Goal: Task Accomplishment & Management: Use online tool/utility

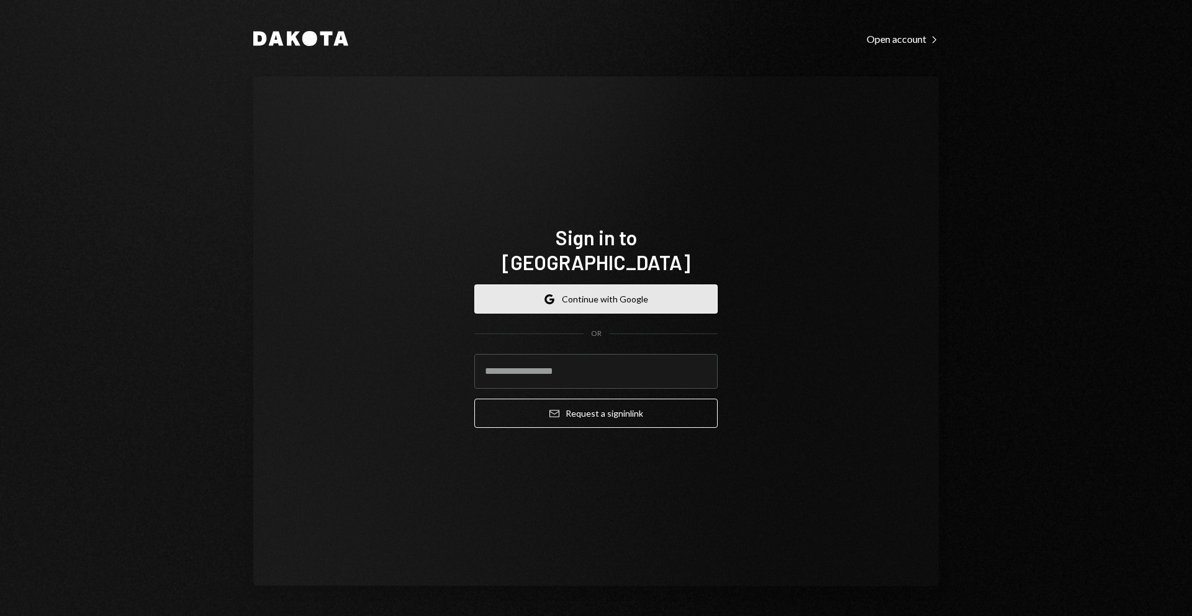
drag, startPoint x: 0, startPoint y: 0, endPoint x: 582, endPoint y: 280, distance: 646.0
click at [582, 284] on button "Google Continue with Google" at bounding box center [595, 298] width 243 height 29
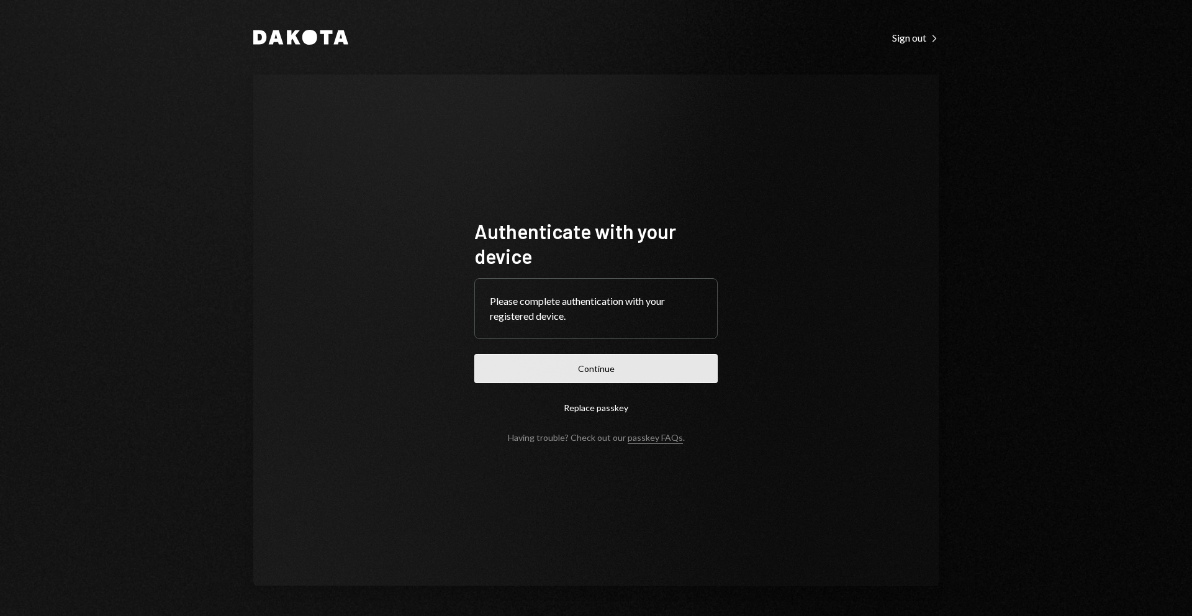
click at [582, 366] on button "Continue" at bounding box center [595, 368] width 243 height 29
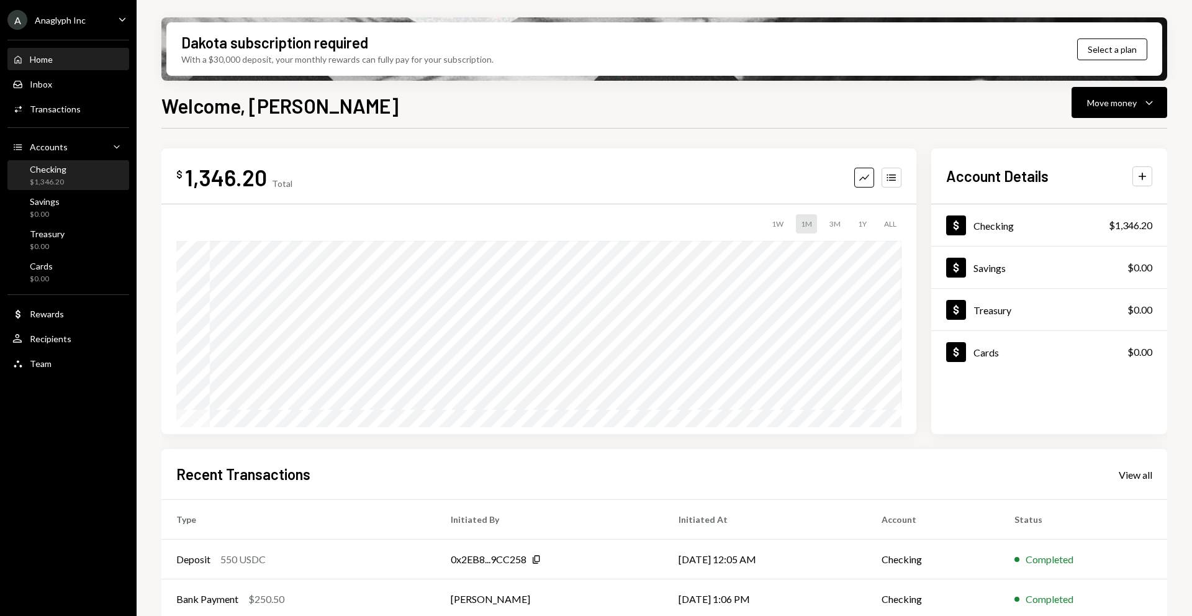
click at [63, 168] on div "Checking" at bounding box center [48, 169] width 37 height 11
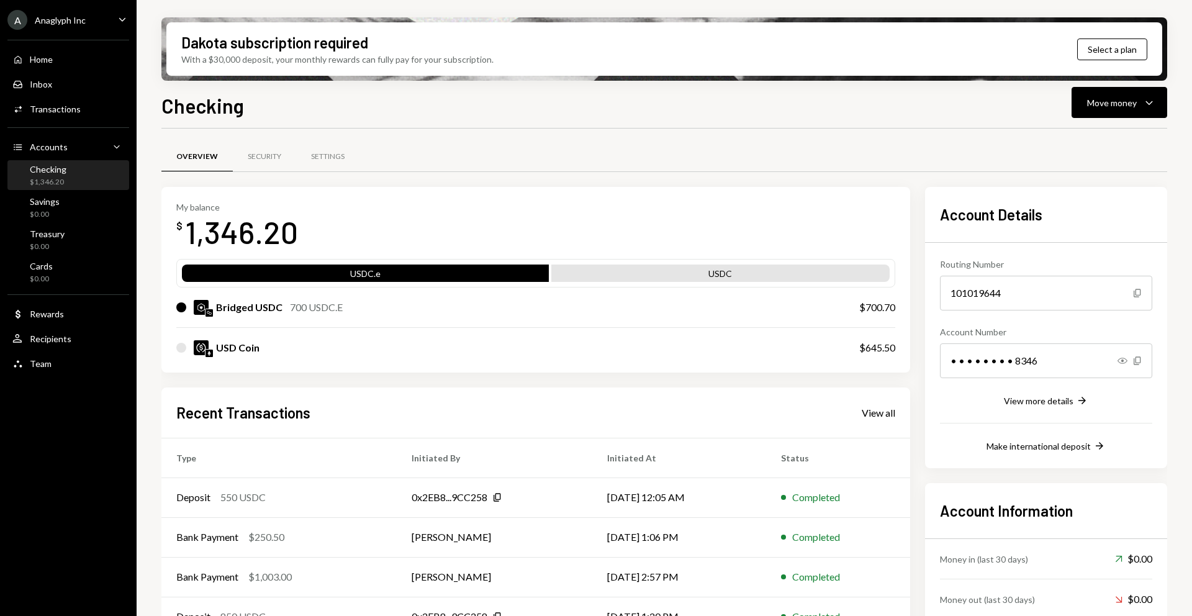
click at [307, 308] on div "700 USDC.E" at bounding box center [316, 307] width 53 height 15
click at [227, 308] on div "Bridged USDC" at bounding box center [249, 307] width 66 height 15
click at [704, 276] on div "USDC" at bounding box center [720, 275] width 338 height 17
click at [268, 308] on div "Bridged USDC" at bounding box center [249, 307] width 66 height 15
click at [1155, 97] on icon "Caret Down" at bounding box center [1148, 102] width 15 height 15
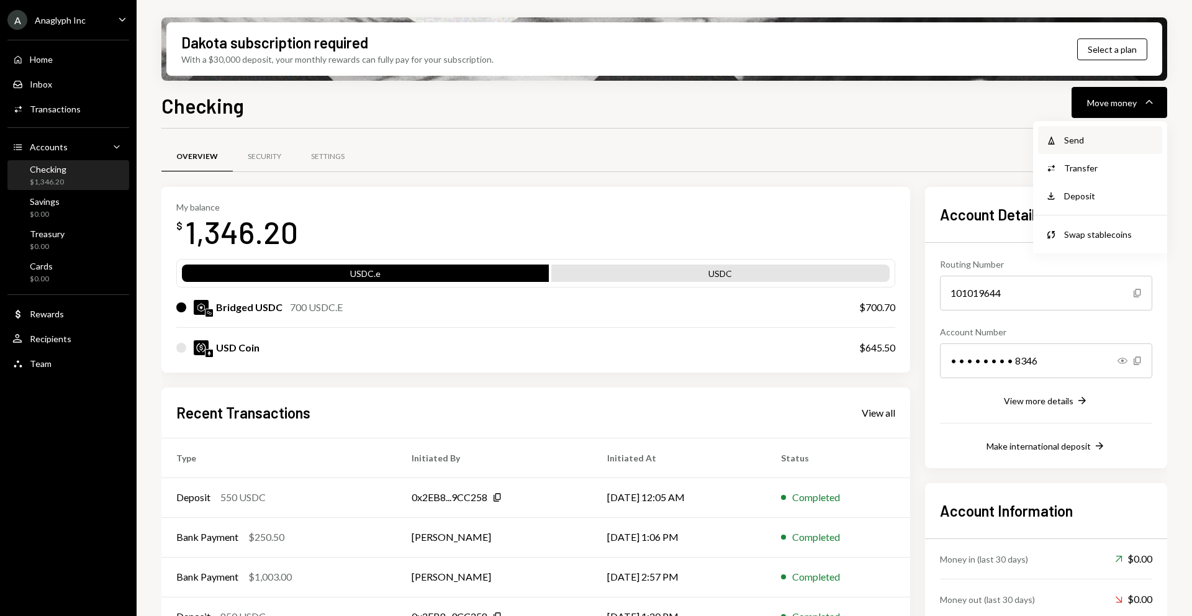
click at [1079, 148] on div "Withdraw Send" at bounding box center [1100, 140] width 124 height 28
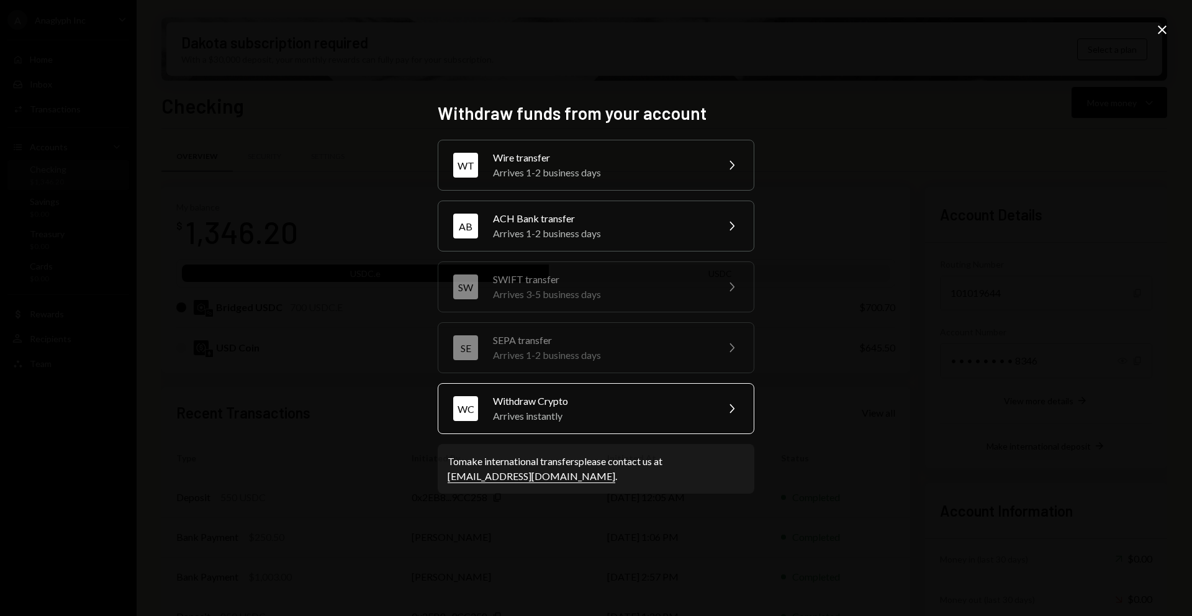
click at [634, 420] on div "Arrives instantly" at bounding box center [601, 415] width 216 height 15
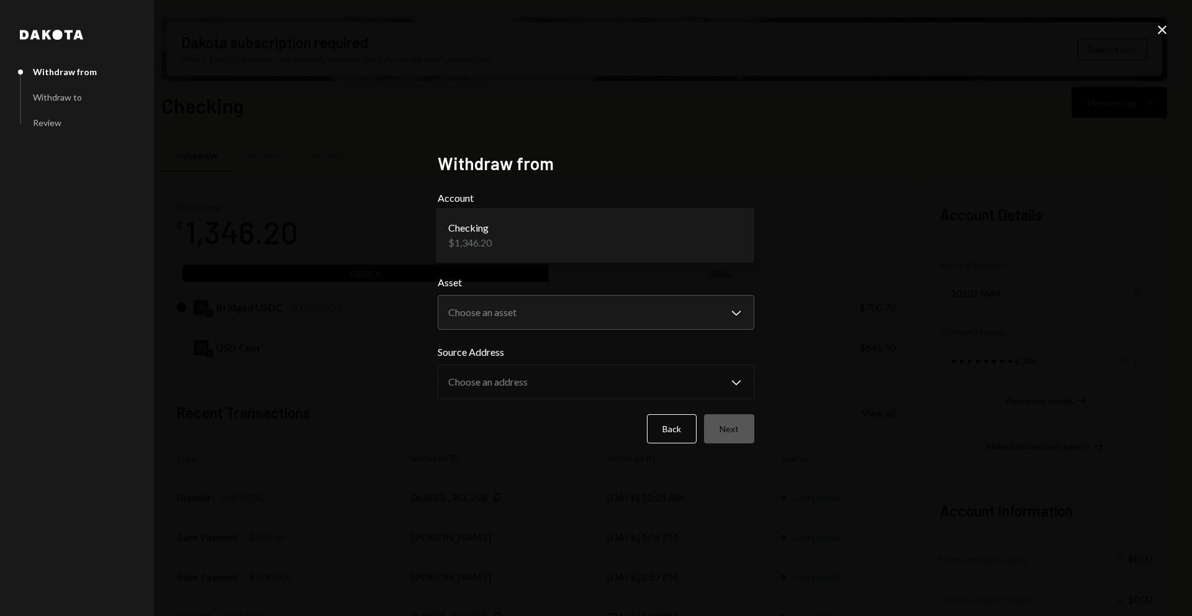
click at [730, 241] on body "A Anaglyph Inc Caret Down Home Home Inbox Inbox Activities Transactions Account…" at bounding box center [596, 308] width 1192 height 616
click at [738, 319] on body "A Anaglyph Inc Caret Down Home Home Inbox Inbox Activities Transactions Account…" at bounding box center [596, 308] width 1192 height 616
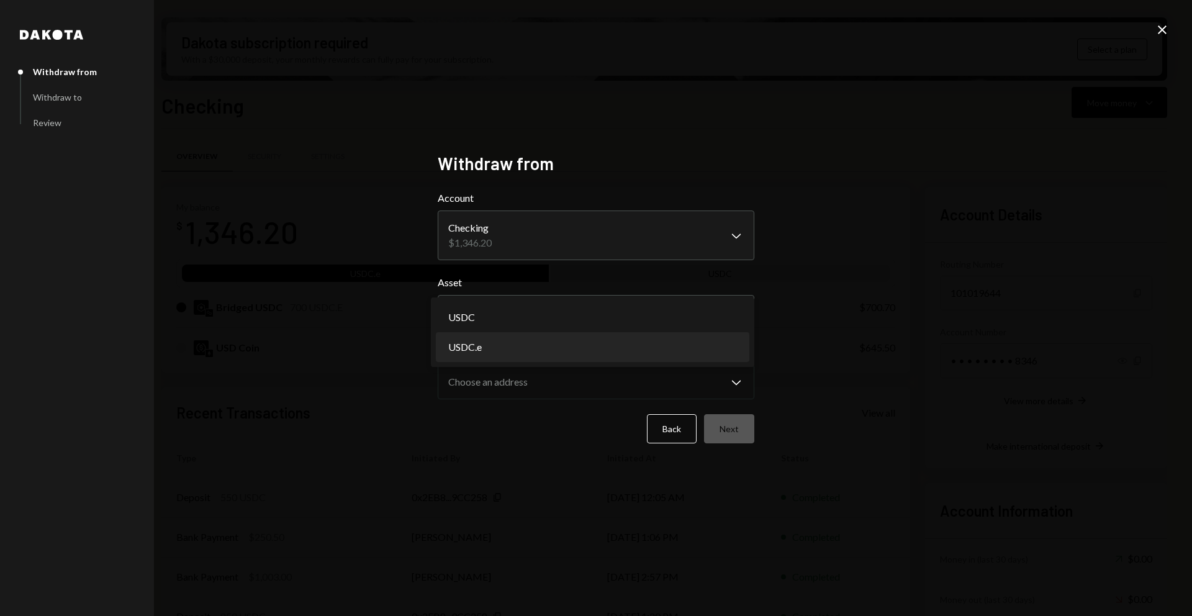
select select "******"
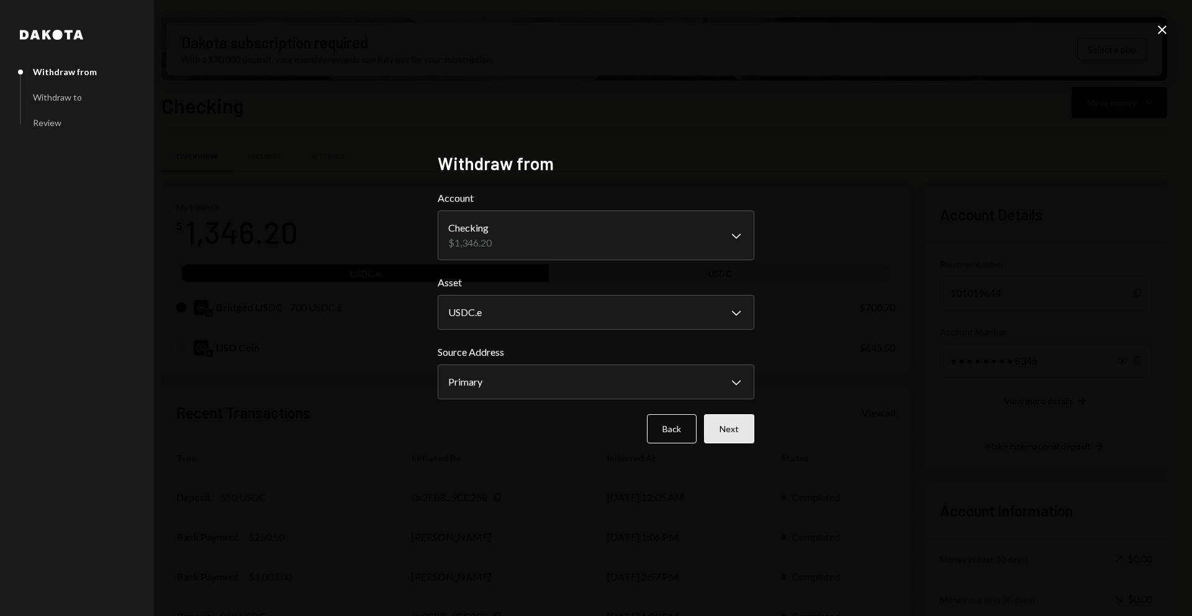
click at [737, 434] on button "Next" at bounding box center [729, 428] width 50 height 29
